Goal: Download file/media

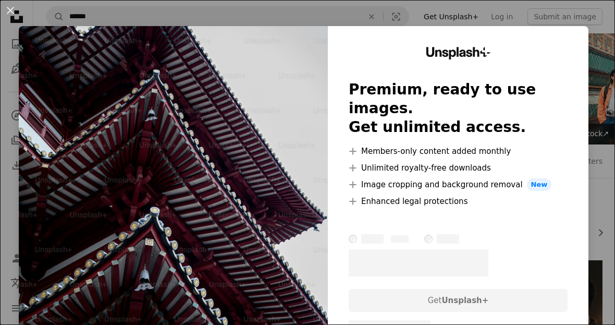
scroll to position [2545, 0]
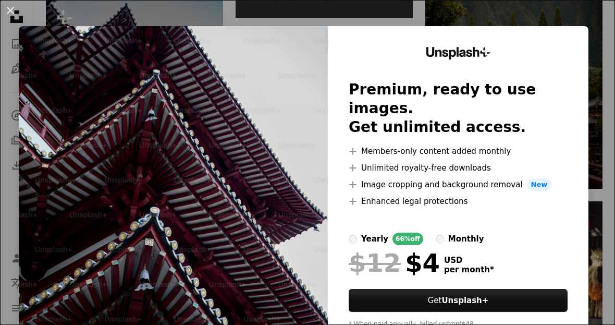
click at [572, 8] on div "An X shape Unsplash+ Premium, ready to use images. Get unlimited access. A plus…" at bounding box center [307, 162] width 615 height 325
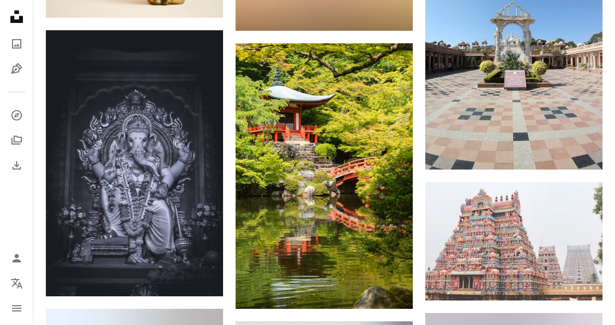
scroll to position [4599, 0]
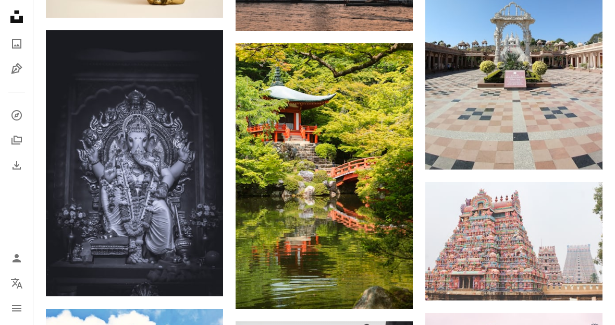
click at [386, 286] on link "Arrow pointing down" at bounding box center [392, 290] width 21 height 17
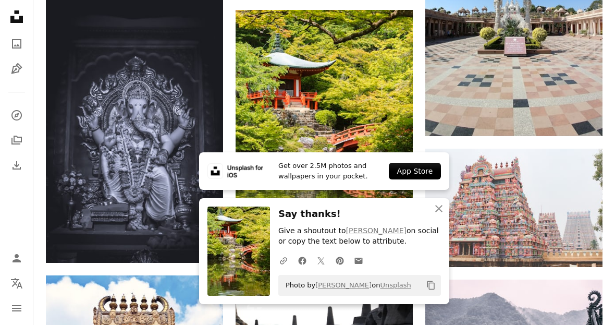
click at [435, 215] on icon "An X shape" at bounding box center [439, 208] width 13 height 13
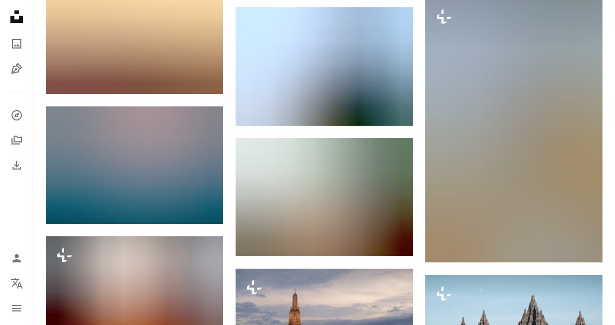
scroll to position [5598, 0]
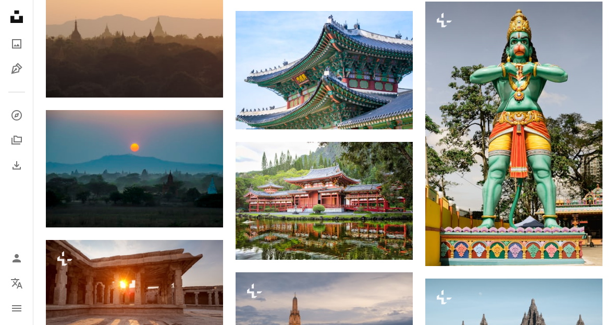
click at [389, 106] on img at bounding box center [324, 70] width 177 height 118
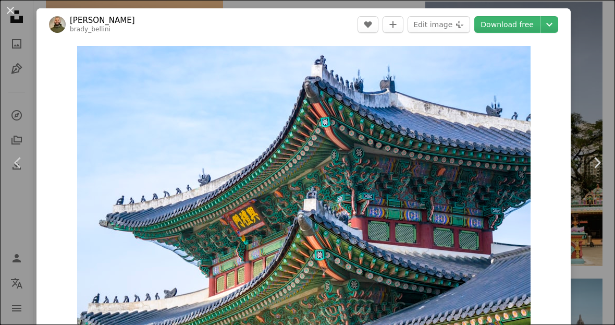
click at [523, 23] on link "Download free" at bounding box center [507, 24] width 66 height 17
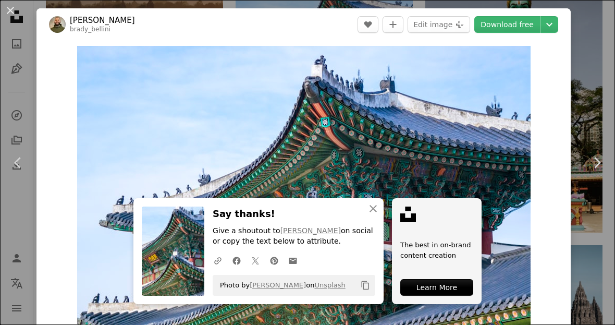
click at [584, 125] on div "An X shape Chevron left Chevron right An X shape Close Say thanks! Give a shout…" at bounding box center [307, 162] width 615 height 325
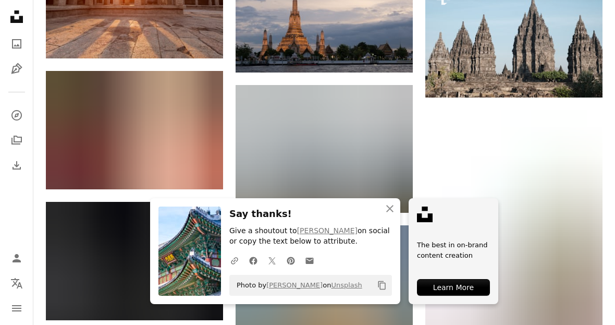
scroll to position [5897, 0]
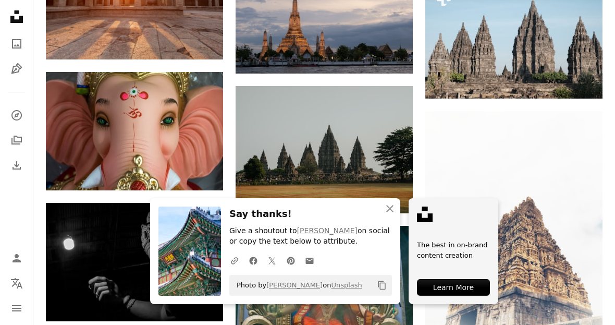
click at [384, 215] on icon "An X shape" at bounding box center [390, 208] width 13 height 13
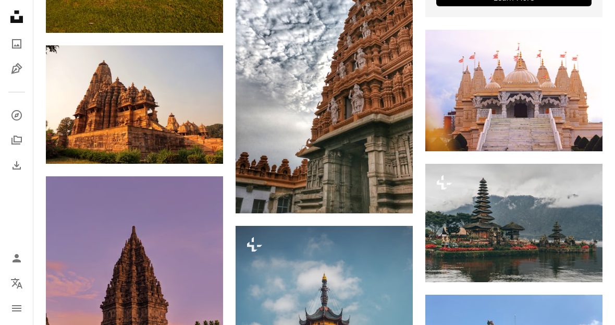
scroll to position [0, 0]
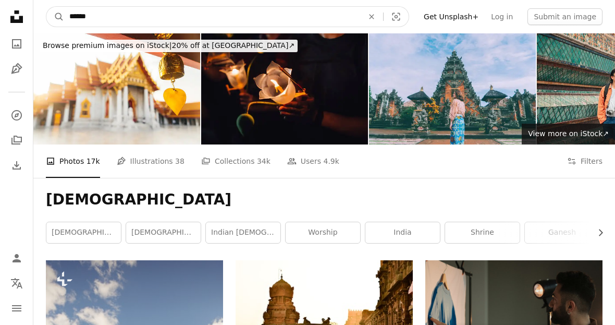
click at [265, 13] on input "******" at bounding box center [212, 17] width 296 height 20
type input "*"
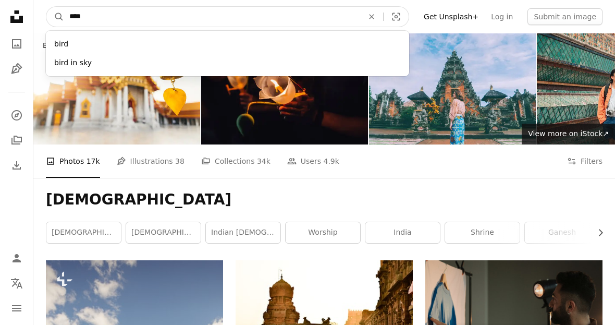
type input "*****"
click at [55, 17] on button "A magnifying glass" at bounding box center [55, 17] width 18 height 20
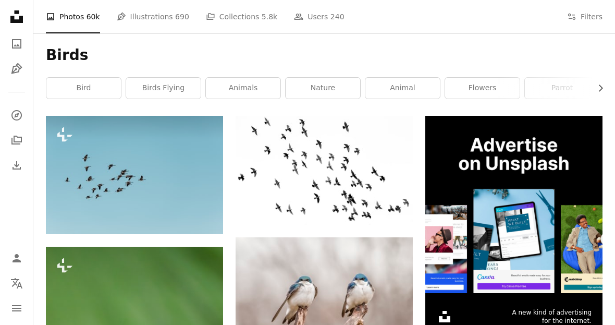
scroll to position [158, 0]
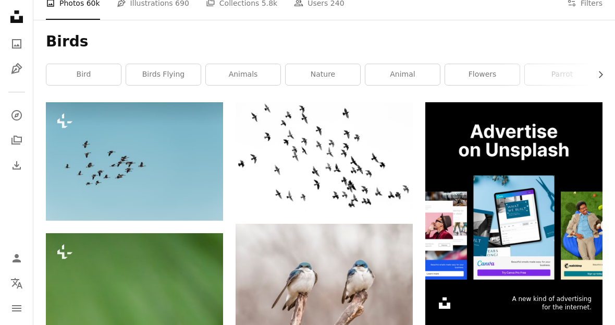
click at [187, 189] on img at bounding box center [134, 161] width 177 height 118
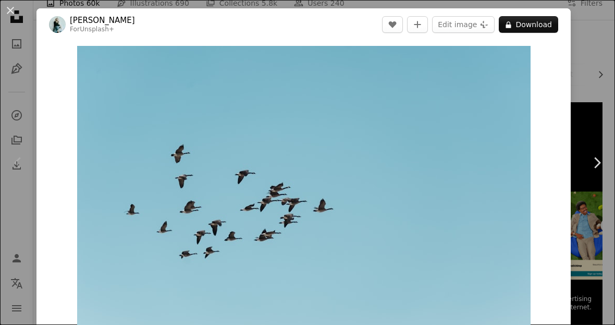
click at [448, 282] on img "Zoom in on this image" at bounding box center [304, 197] width 454 height 303
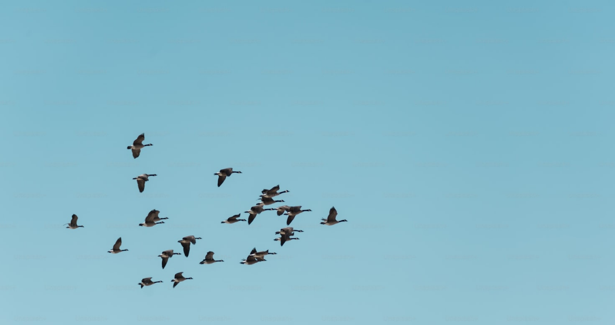
scroll to position [3, 0]
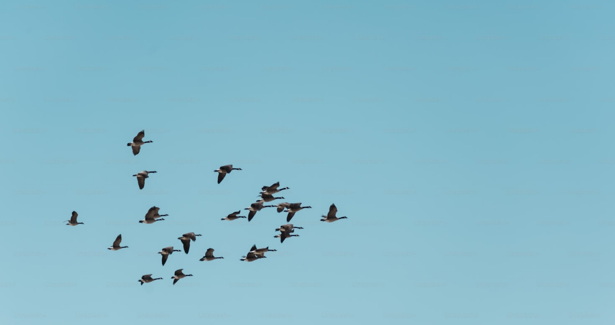
click at [551, 88] on img "Zoom out on this image" at bounding box center [307, 201] width 616 height 411
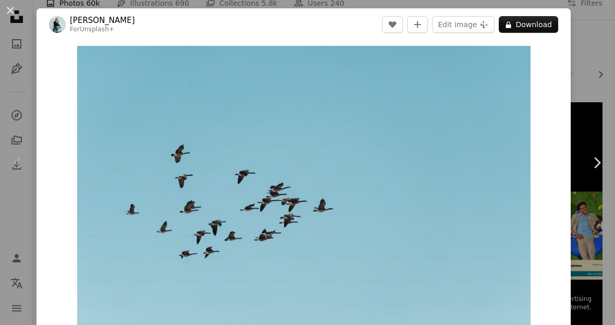
click at [551, 21] on button "A lock Download" at bounding box center [528, 24] width 59 height 17
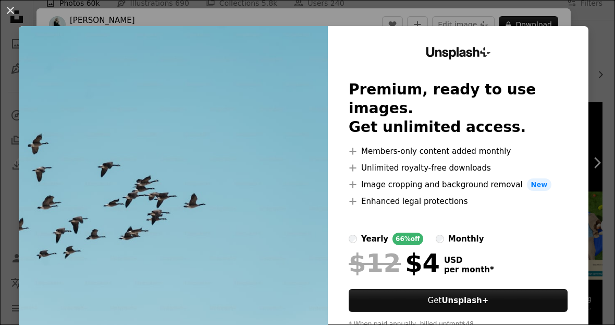
click at [275, 262] on img at bounding box center [173, 192] width 309 height 332
click at [15, 8] on button "An X shape" at bounding box center [10, 10] width 13 height 13
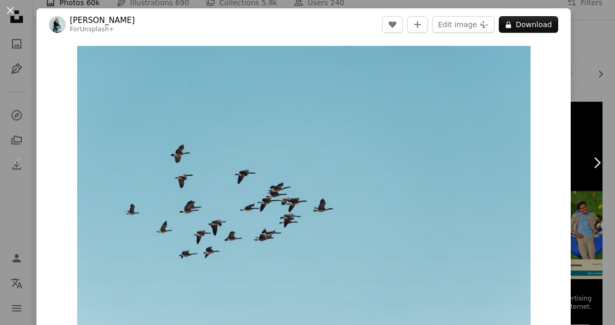
scroll to position [158, 0]
click at [13, 12] on button "An X shape" at bounding box center [10, 10] width 13 height 13
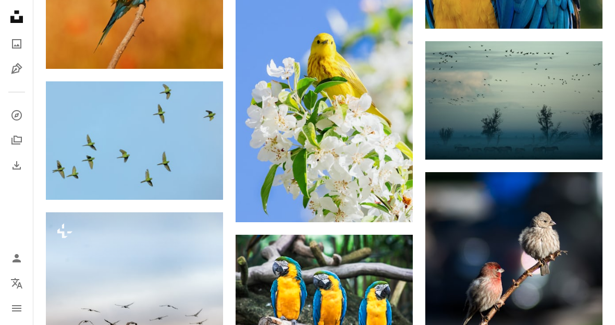
scroll to position [760, 0]
click at [580, 139] on img at bounding box center [513, 100] width 177 height 118
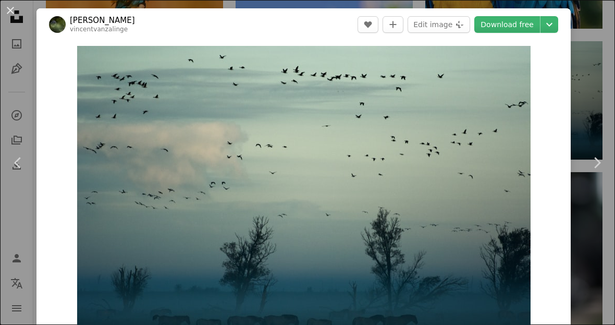
click at [518, 29] on link "Download free" at bounding box center [507, 24] width 66 height 17
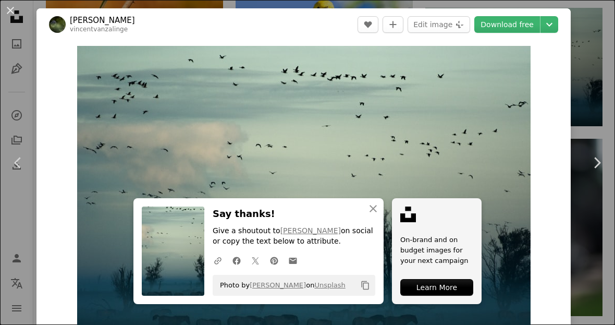
click at [531, 214] on img "Zoom in on this image" at bounding box center [304, 197] width 454 height 302
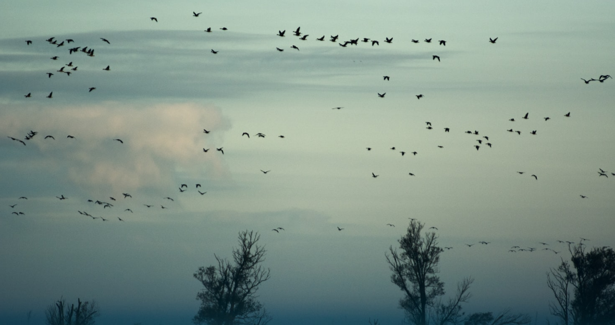
scroll to position [19, 0]
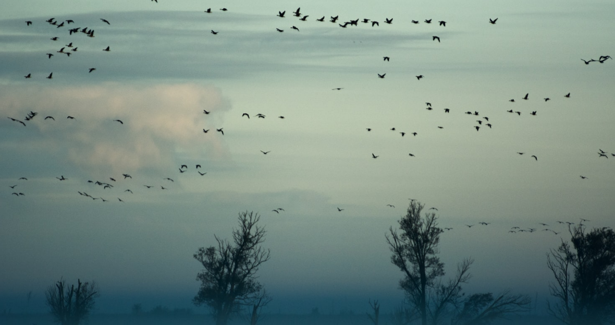
click at [542, 243] on img "Zoom out on this image" at bounding box center [307, 185] width 616 height 411
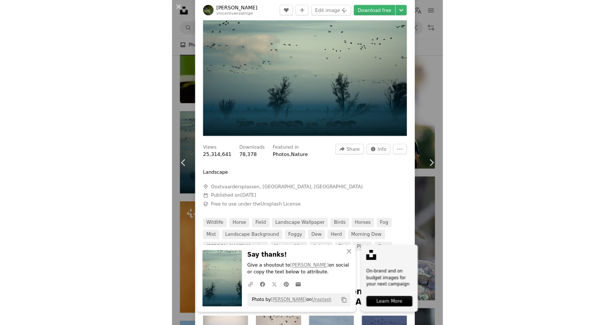
scroll to position [812, 0]
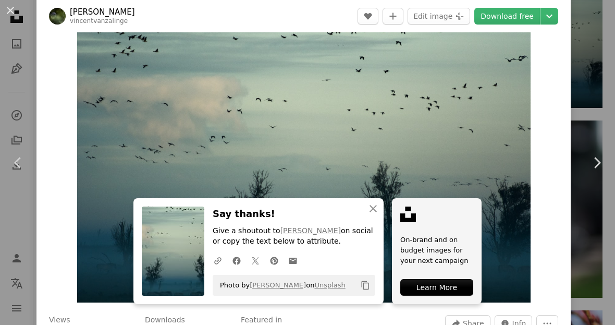
click at [16, 17] on button "An X shape" at bounding box center [10, 10] width 13 height 13
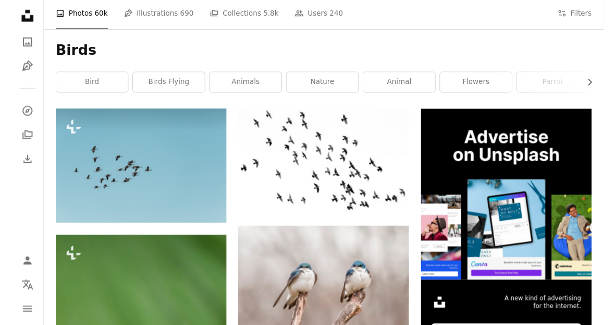
scroll to position [160, 0]
